Goal: Navigation & Orientation: Find specific page/section

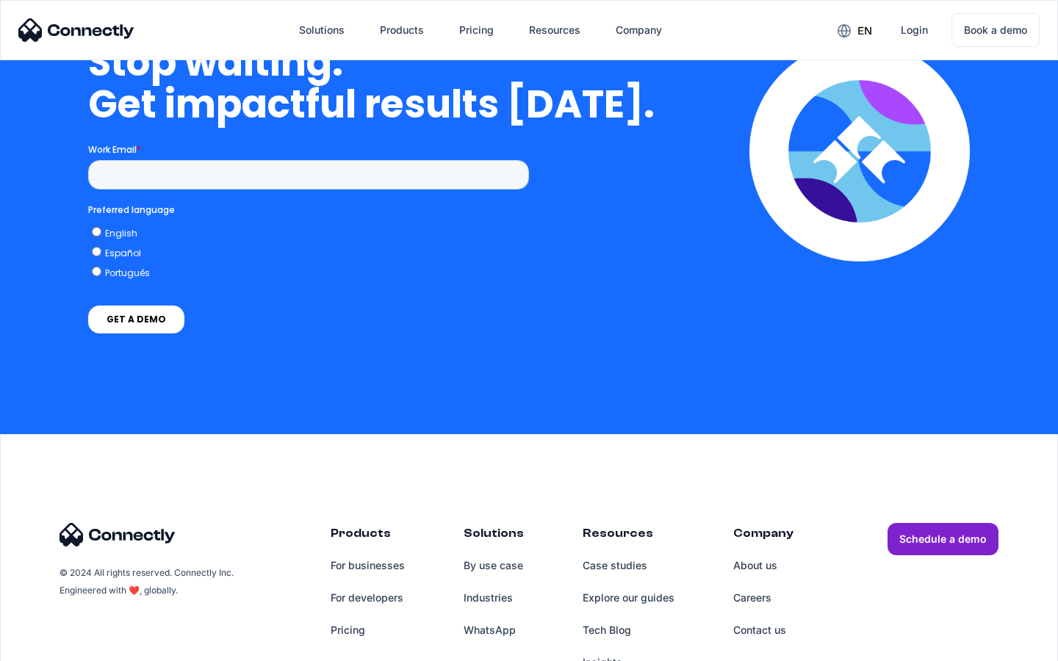
scroll to position [3727, 0]
